Goal: Task Accomplishment & Management: Manage account settings

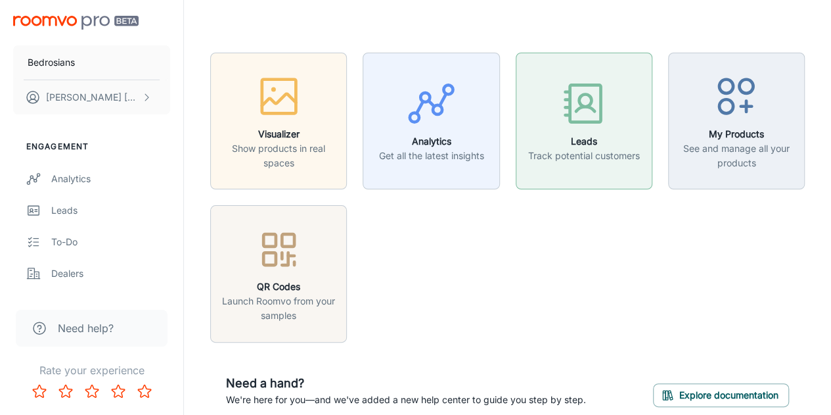
click at [585, 154] on p "Track potential customers" at bounding box center [584, 155] width 112 height 14
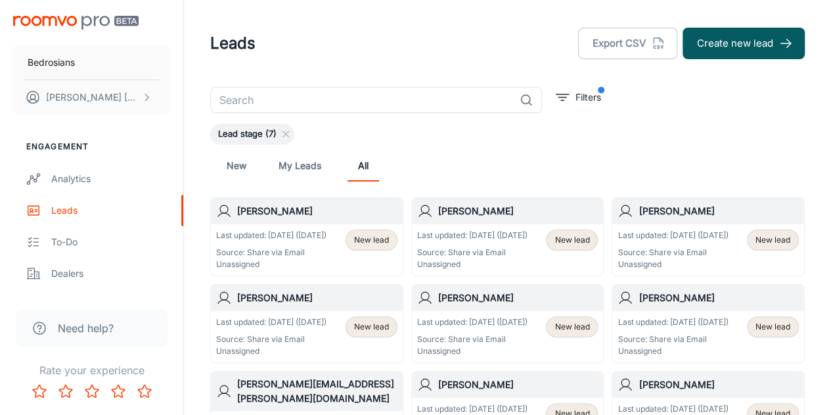
click at [57, 16] on img "scrollable content" at bounding box center [75, 23] width 125 height 14
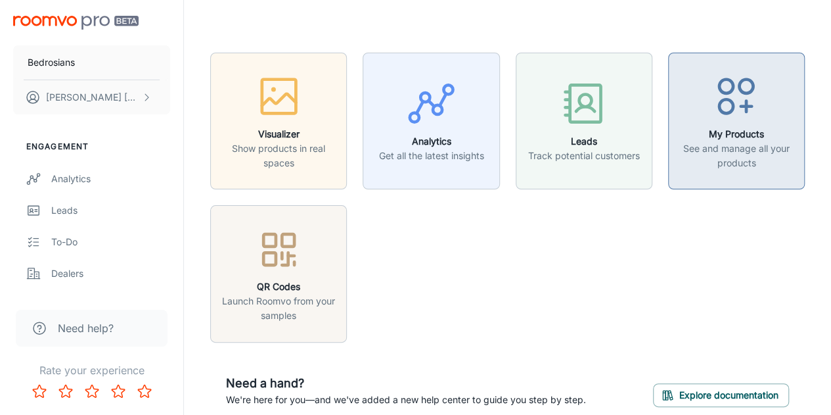
click at [731, 133] on h6 "My Products" at bounding box center [737, 134] width 120 height 14
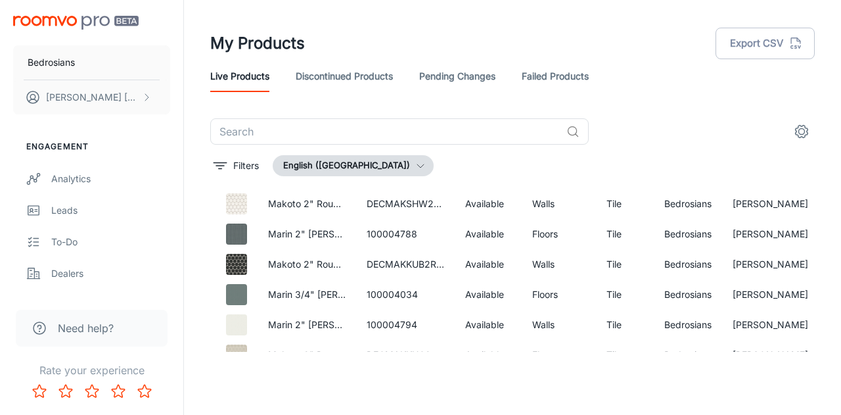
scroll to position [2425, 0]
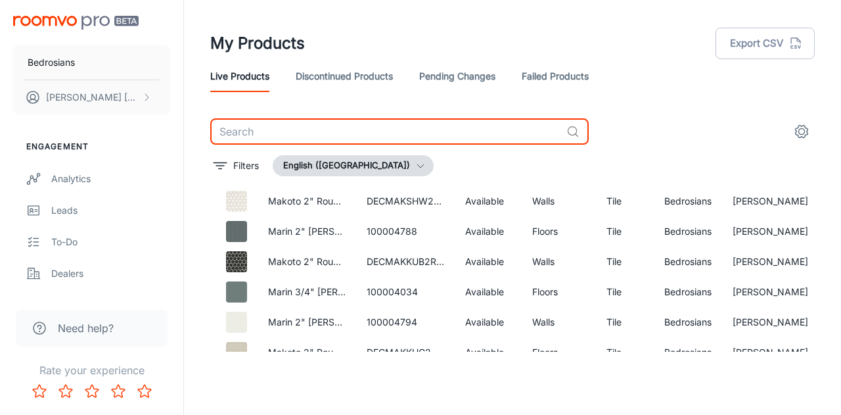
click at [290, 135] on input "text" at bounding box center [385, 131] width 351 height 26
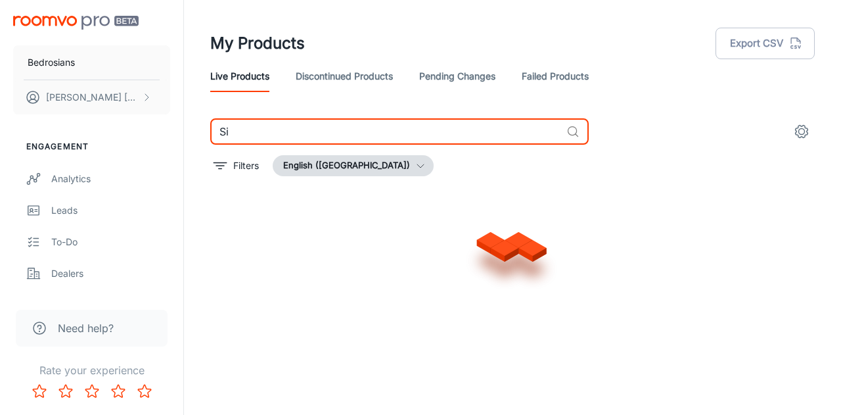
scroll to position [849, 0]
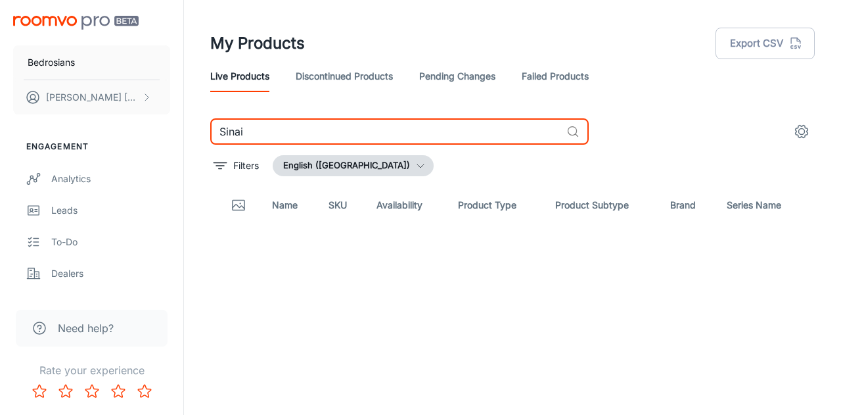
type input "Sinai"
click at [66, 179] on div "Analytics" at bounding box center [110, 178] width 119 height 14
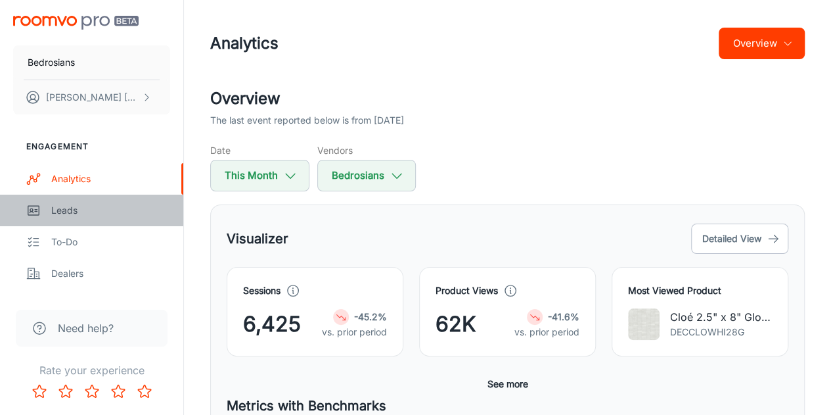
click at [53, 207] on div "Leads" at bounding box center [110, 210] width 119 height 14
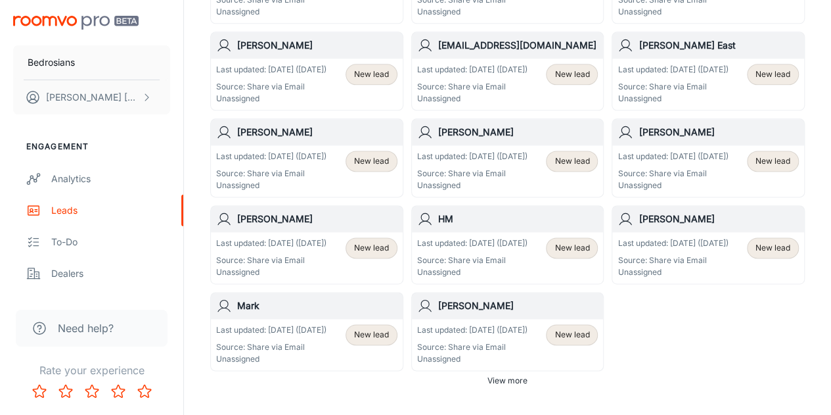
scroll to position [873, 0]
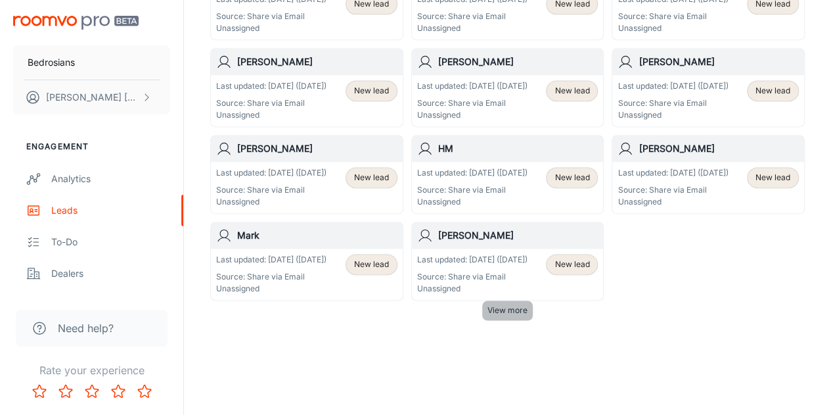
click at [509, 311] on span "View more" at bounding box center [508, 310] width 40 height 12
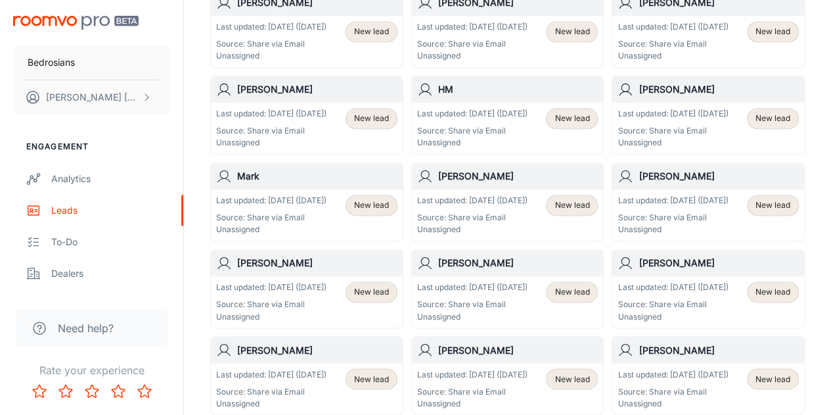
scroll to position [930, 0]
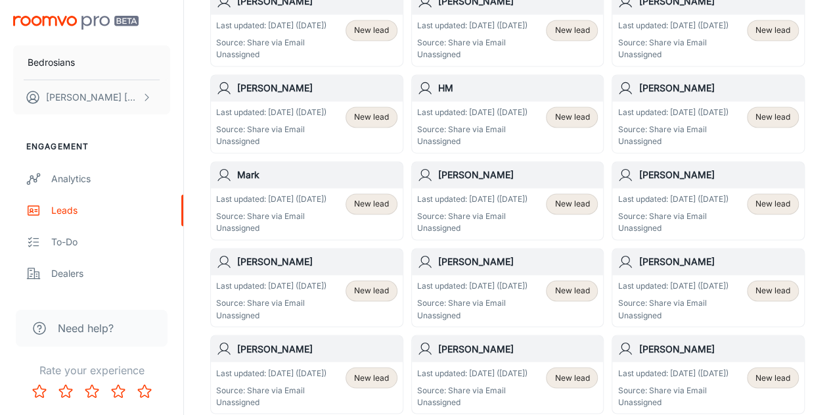
click at [288, 180] on h6 "Mark" at bounding box center [317, 175] width 160 height 14
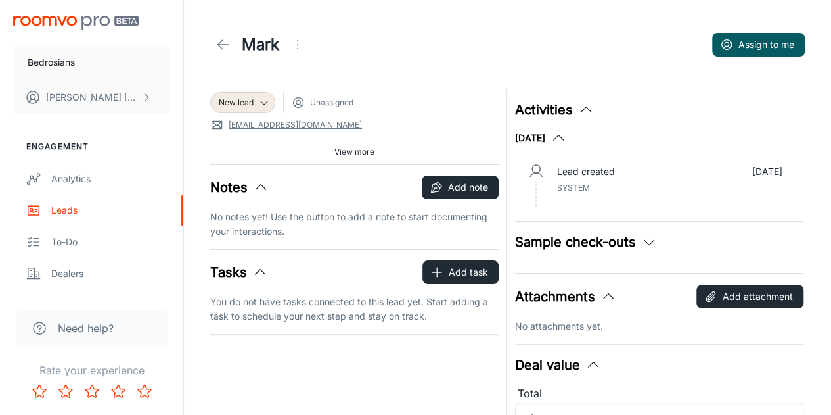
click at [222, 43] on icon at bounding box center [224, 45] width 16 height 16
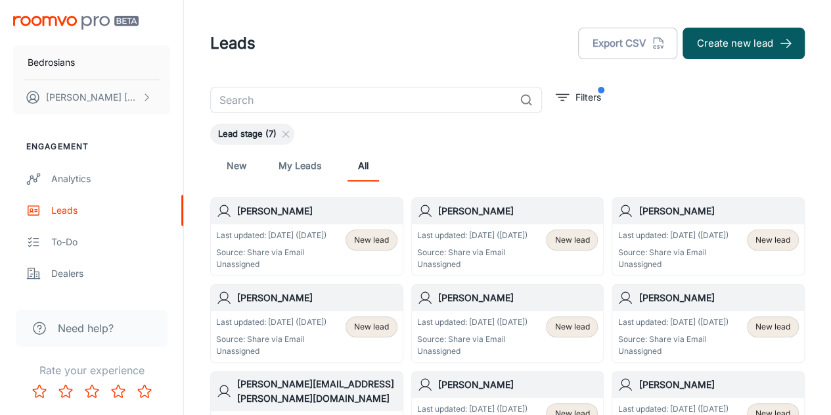
click at [460, 211] on h6 "[PERSON_NAME]" at bounding box center [518, 211] width 160 height 14
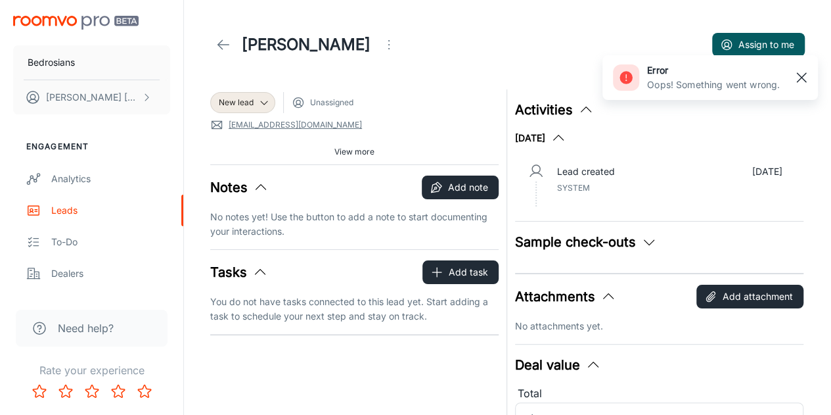
click at [796, 77] on rect "button" at bounding box center [802, 78] width 16 height 16
click at [646, 240] on icon "button" at bounding box center [649, 242] width 16 height 16
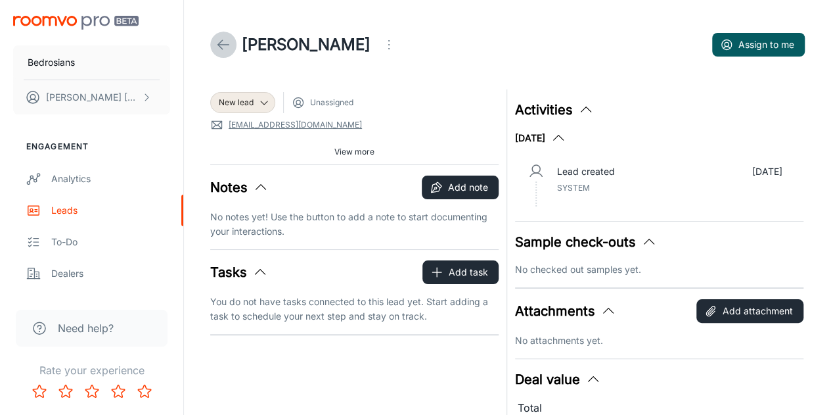
click at [219, 49] on icon at bounding box center [224, 45] width 16 height 16
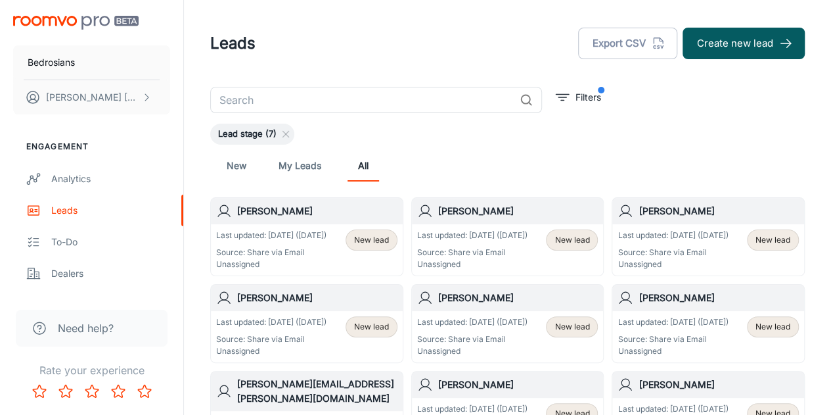
click at [322, 304] on div "[PERSON_NAME]" at bounding box center [307, 298] width 192 height 26
